Goal: Transaction & Acquisition: Purchase product/service

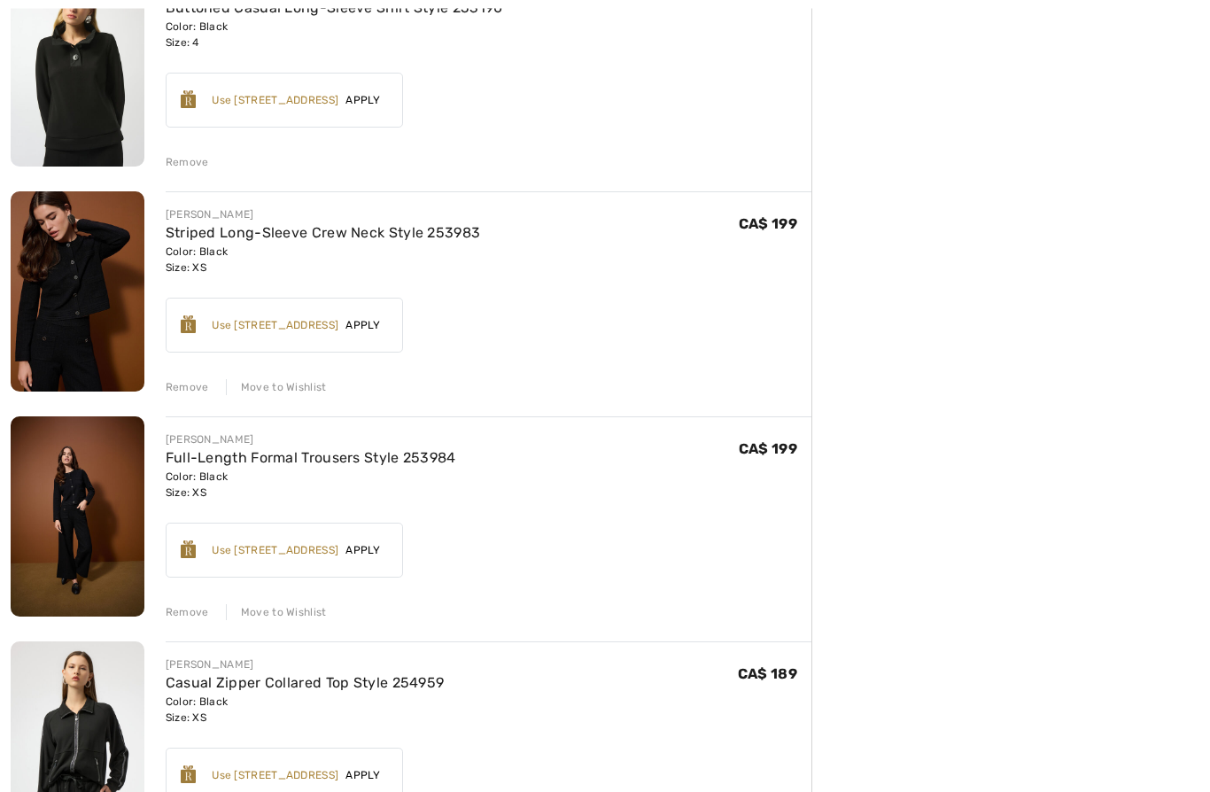
scroll to position [940, 0]
click at [102, 522] on img at bounding box center [78, 516] width 134 height 200
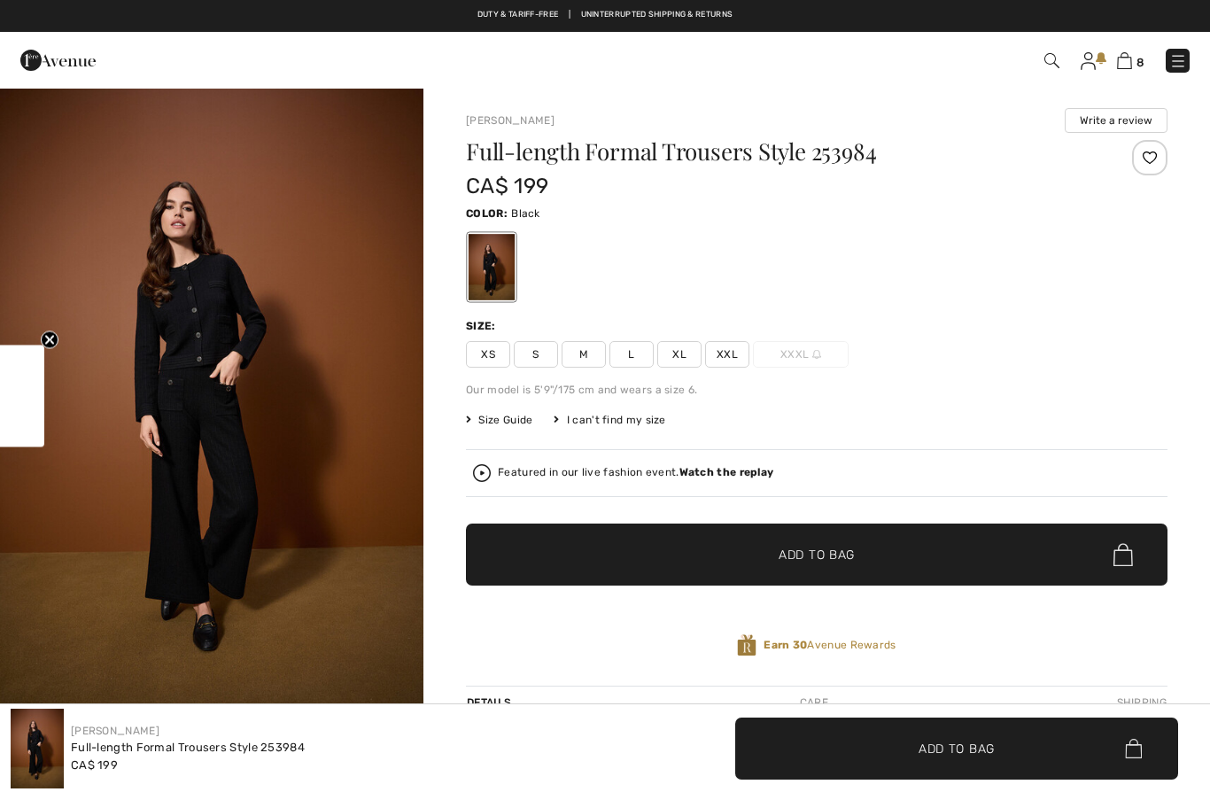
checkbox input "true"
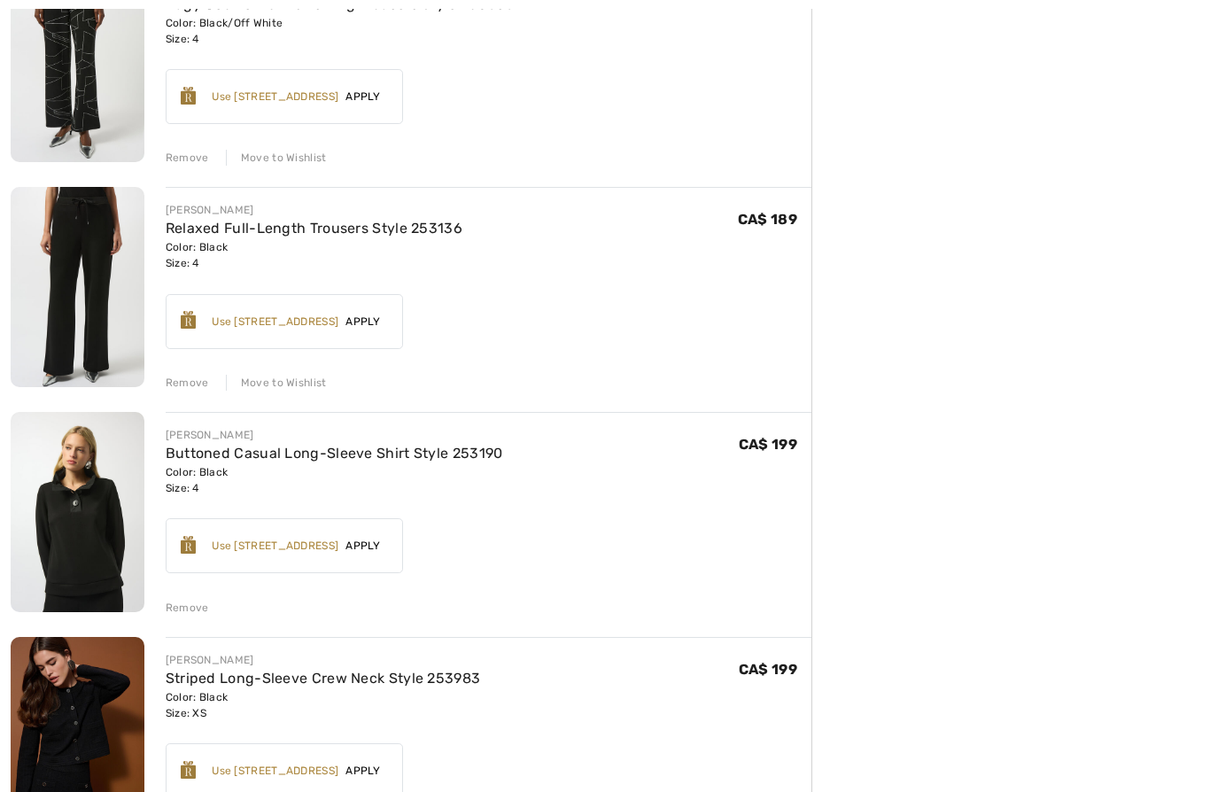
scroll to position [494, 0]
click at [92, 252] on img at bounding box center [78, 287] width 134 height 200
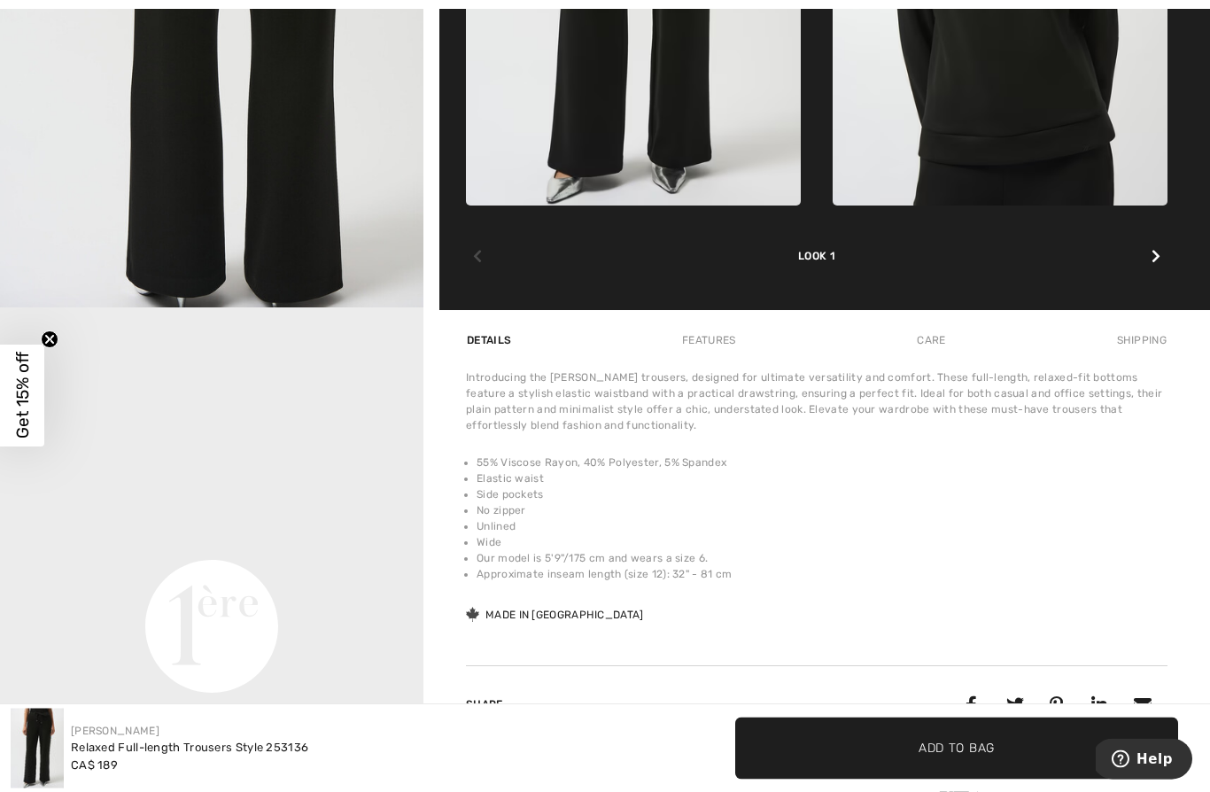
scroll to position [1049, 0]
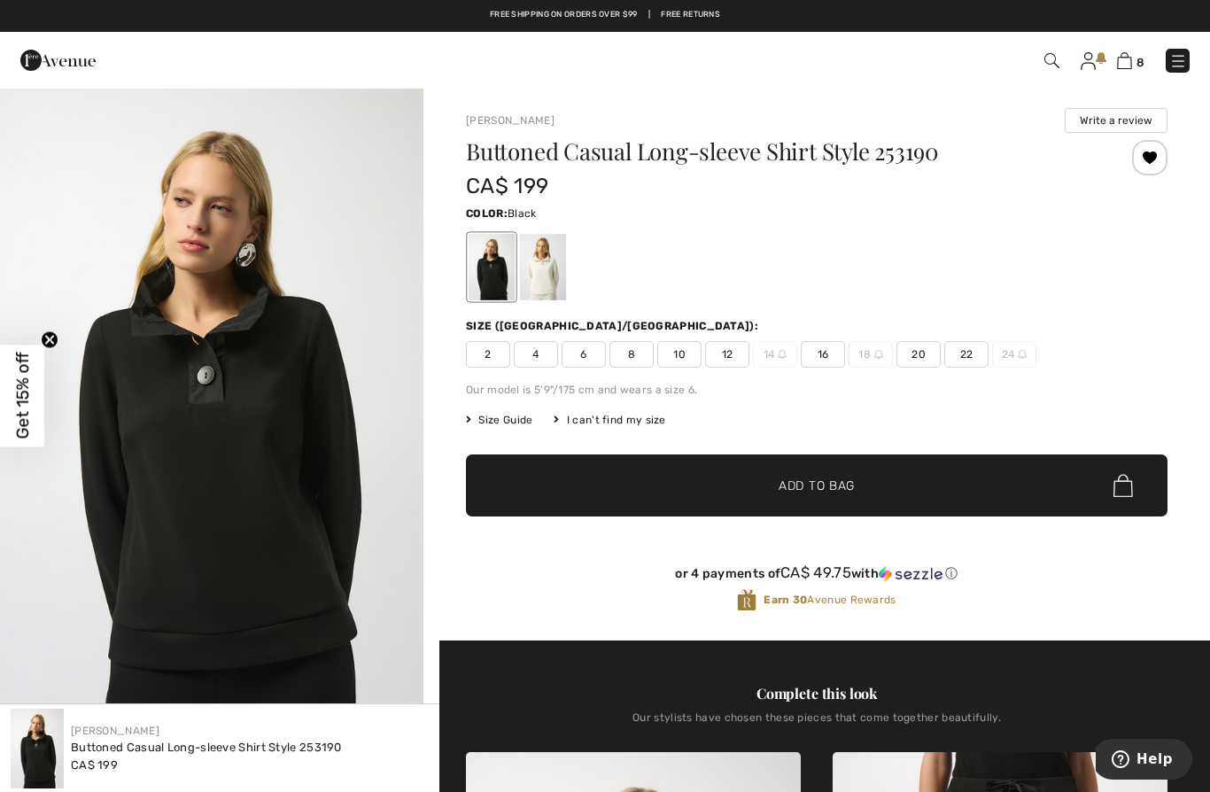
click at [1128, 54] on img at bounding box center [1124, 60] width 15 height 17
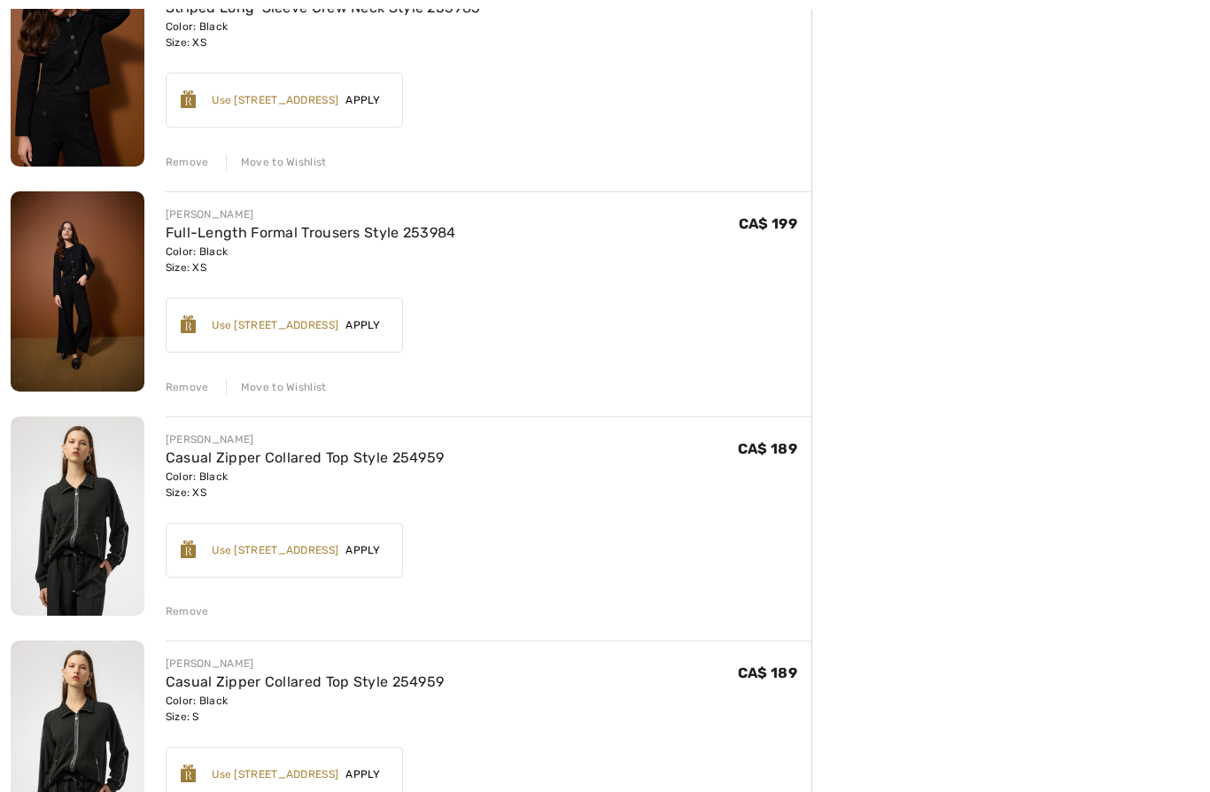
scroll to position [1213, 0]
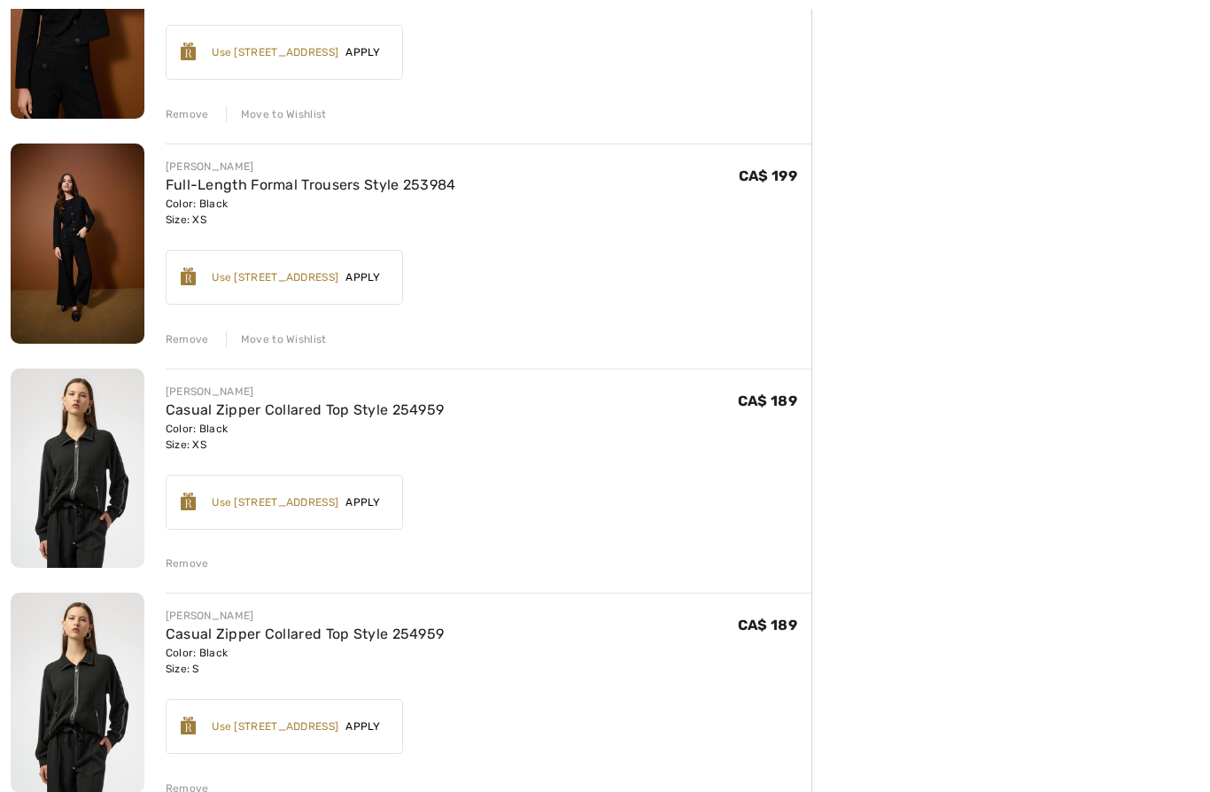
click at [177, 557] on div "Remove" at bounding box center [187, 563] width 43 height 16
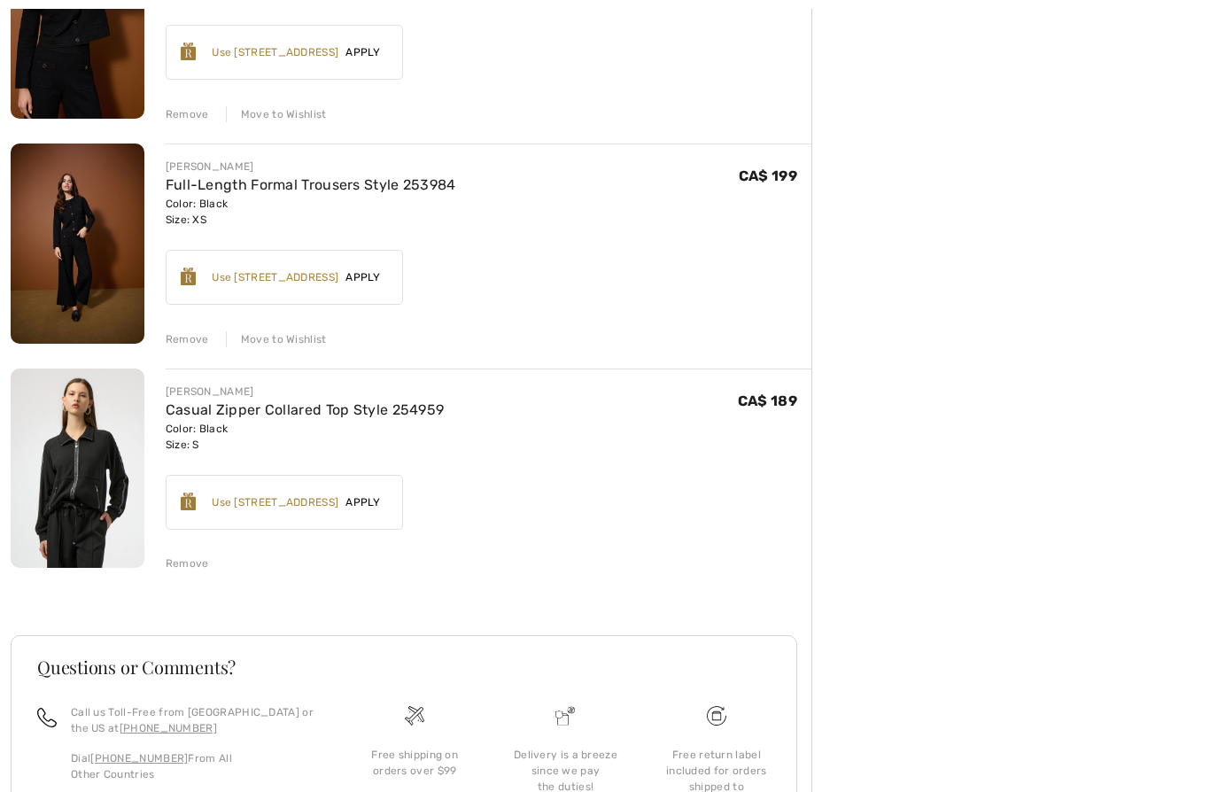
click at [185, 562] on div "Remove" at bounding box center [187, 563] width 43 height 16
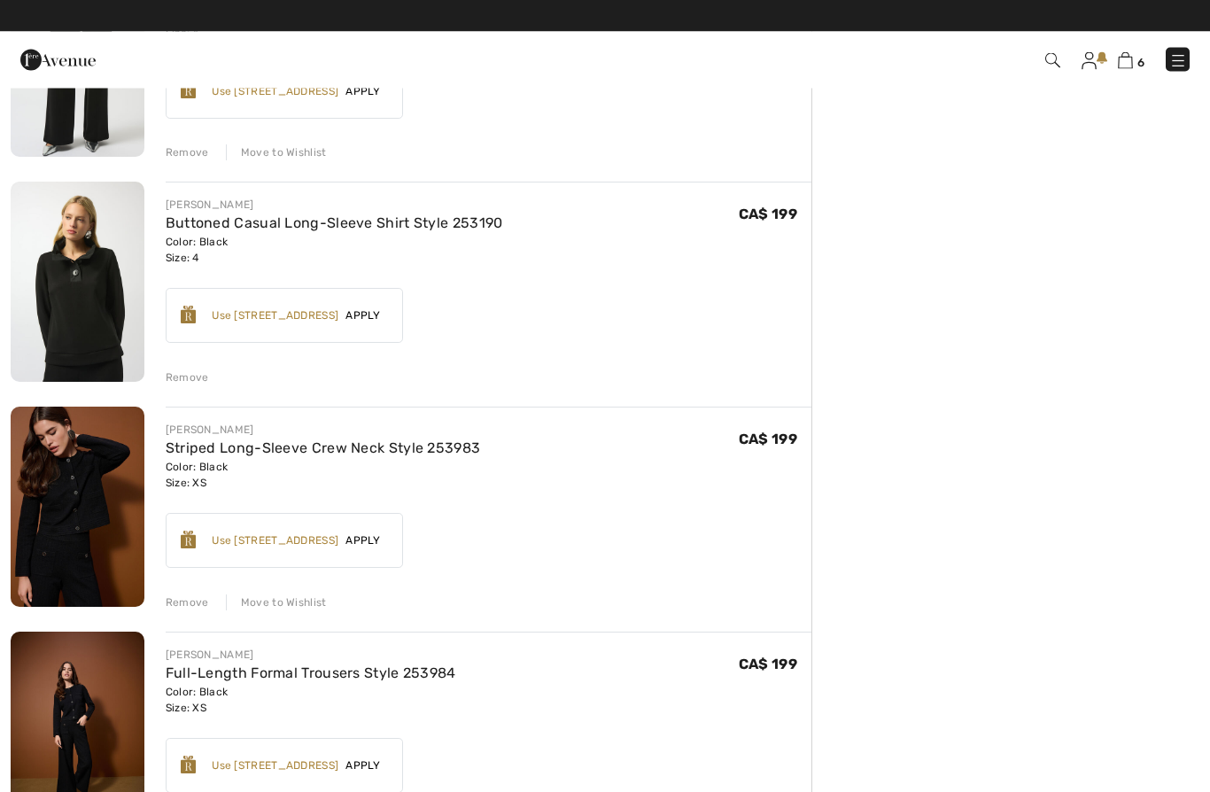
scroll to position [725, 0]
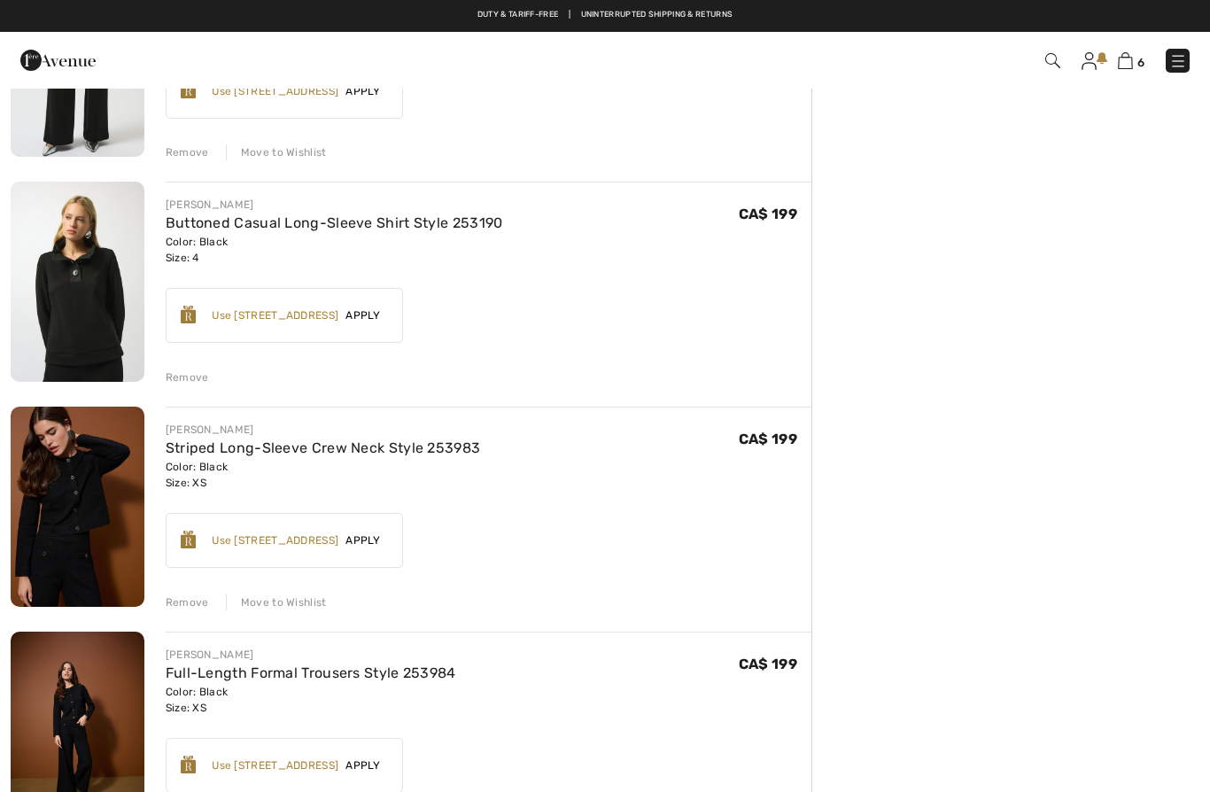
click at [78, 293] on img at bounding box center [78, 282] width 134 height 200
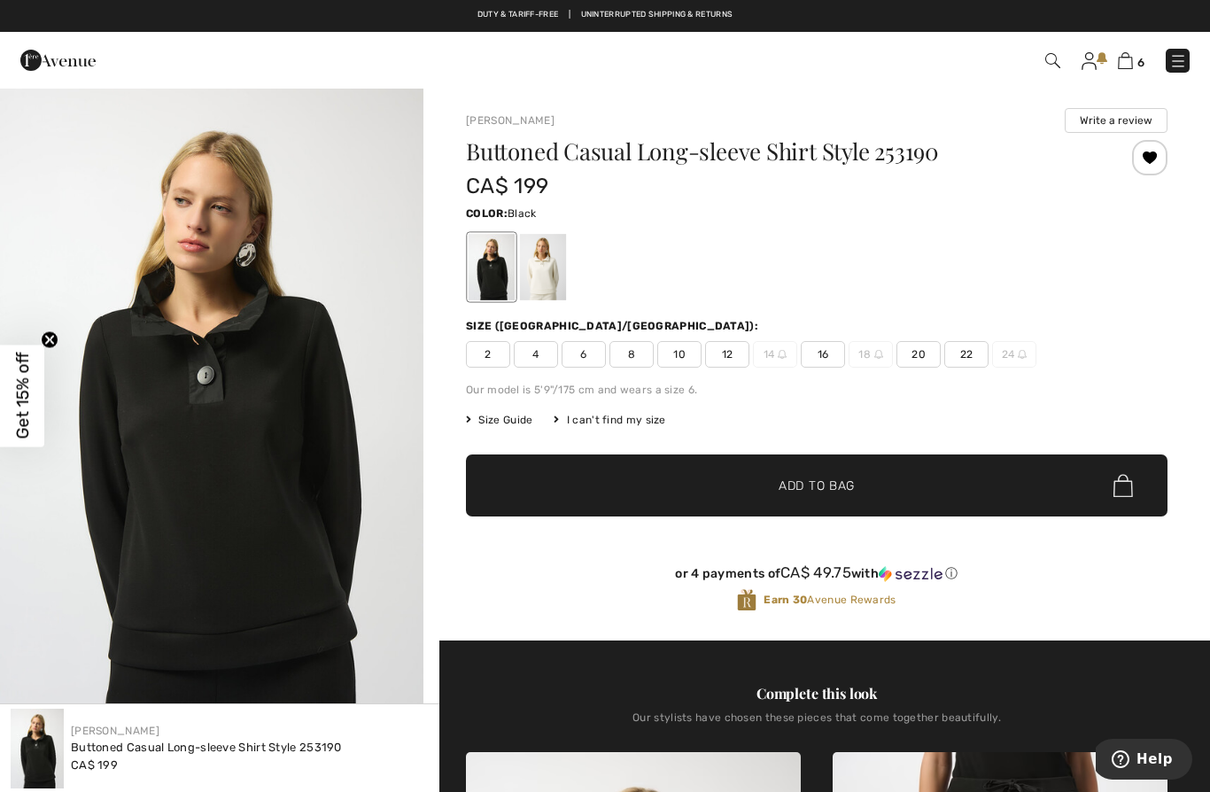
click at [578, 275] on div at bounding box center [817, 267] width 702 height 74
click at [562, 268] on div at bounding box center [543, 267] width 46 height 66
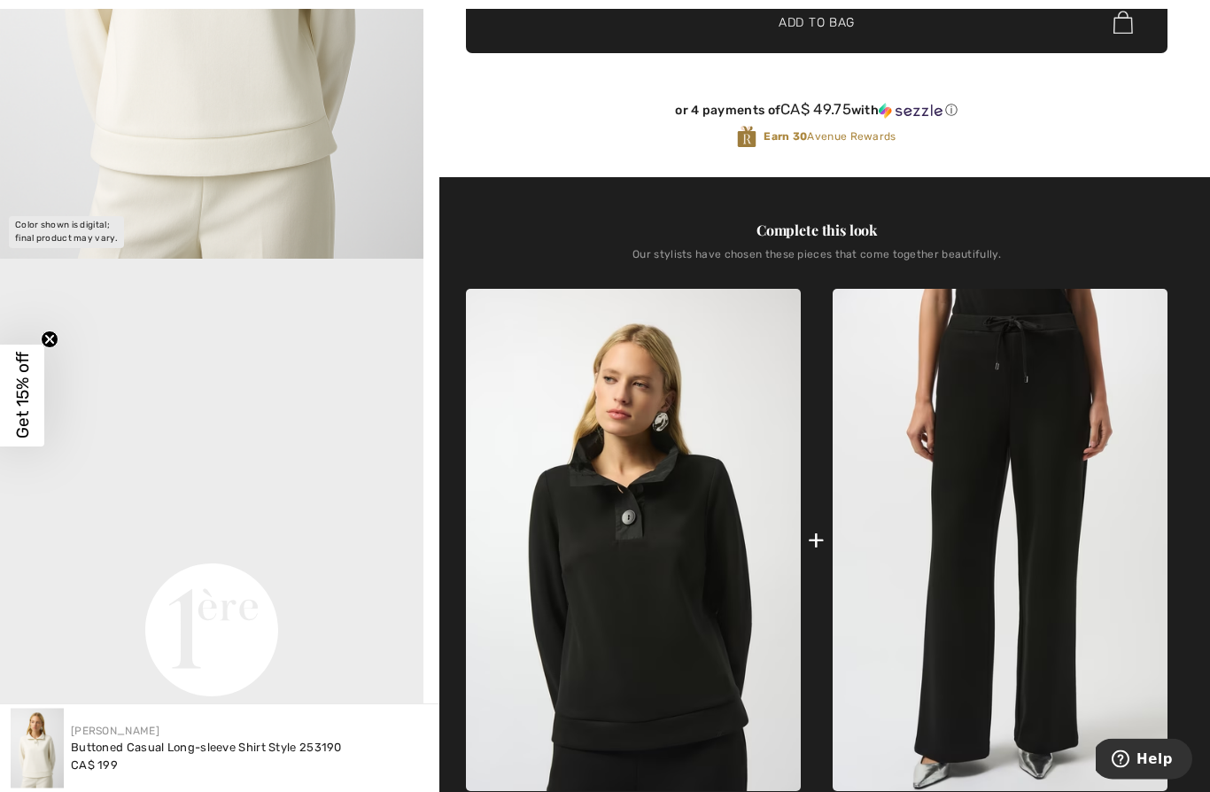
scroll to position [471, 0]
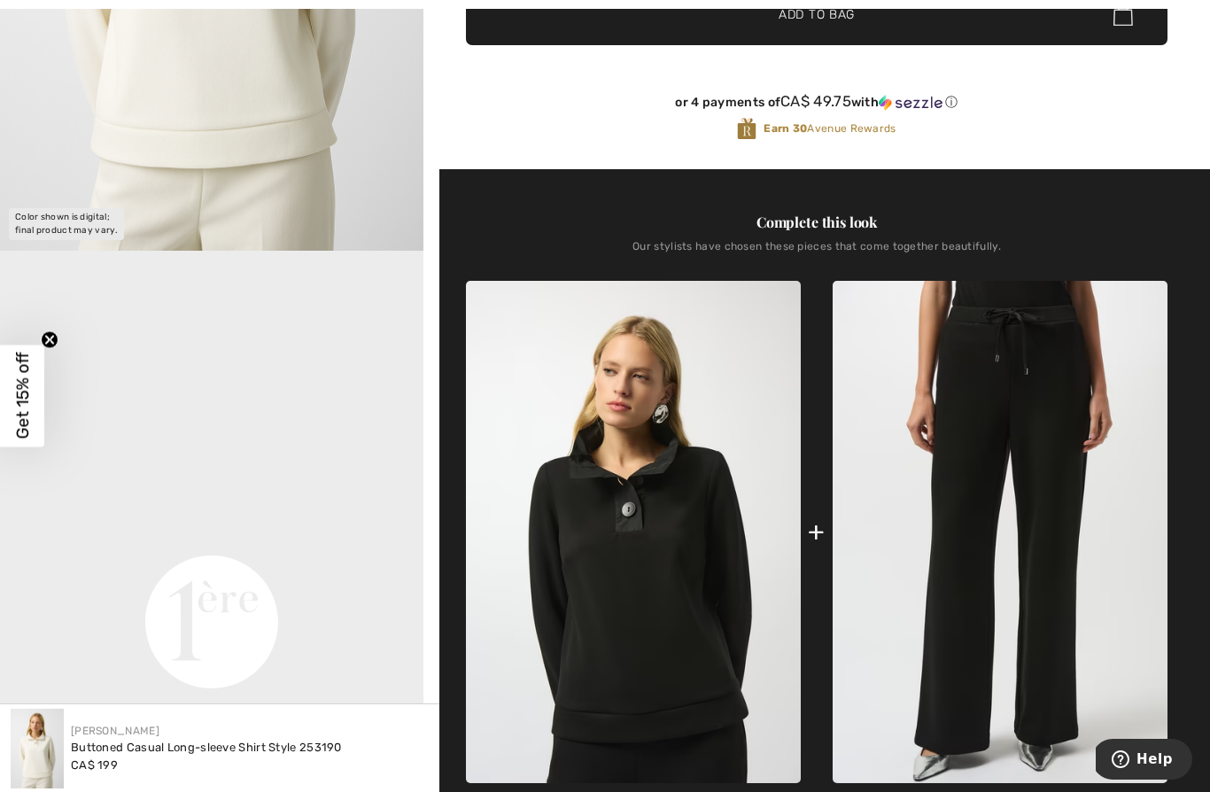
click at [988, 513] on img at bounding box center [1000, 532] width 335 height 502
